Goal: Consume media (video, audio)

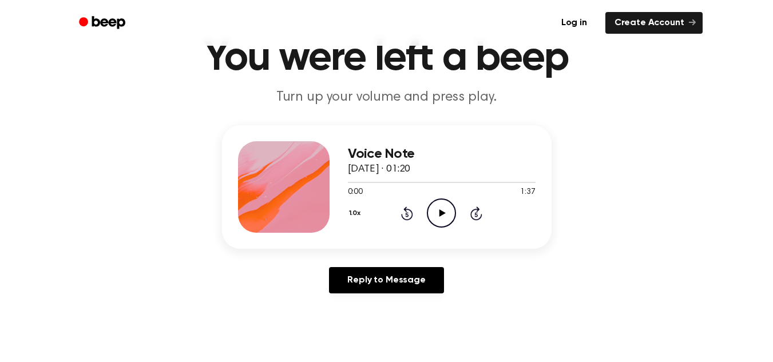
scroll to position [190, 0]
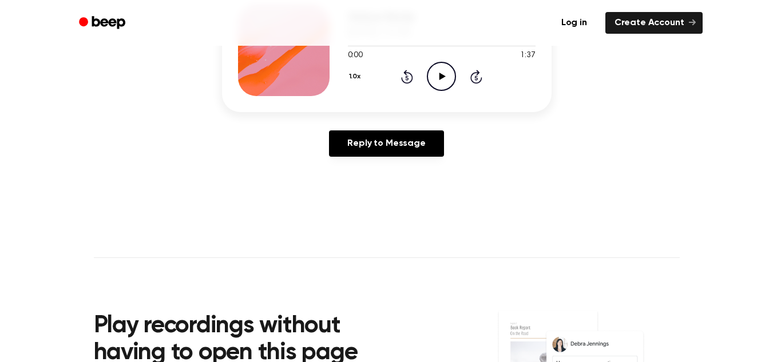
click at [443, 82] on icon "Play Audio" at bounding box center [441, 76] width 29 height 29
click at [471, 71] on icon "Skip 5 seconds" at bounding box center [476, 76] width 13 height 15
click at [472, 74] on icon at bounding box center [476, 77] width 12 height 14
click at [476, 76] on icon at bounding box center [476, 77] width 3 height 5
click at [478, 76] on icon "Skip 5 seconds" at bounding box center [476, 76] width 13 height 15
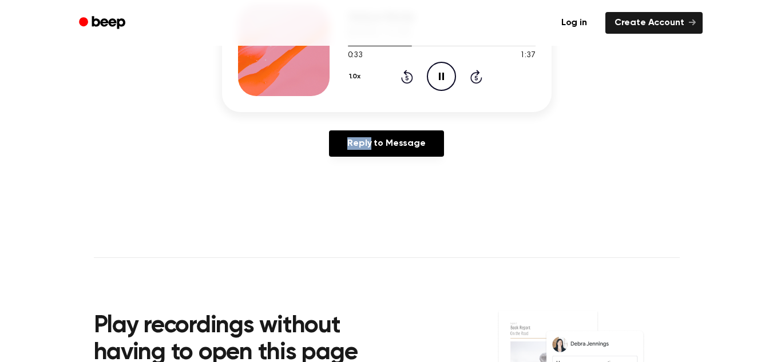
click at [478, 76] on icon "Skip 5 seconds" at bounding box center [476, 76] width 13 height 15
click at [482, 48] on div at bounding box center [442, 45] width 188 height 9
click at [476, 82] on icon "Skip 5 seconds" at bounding box center [476, 76] width 13 height 15
click at [476, 80] on icon "Skip 5 seconds" at bounding box center [476, 76] width 13 height 15
